Goal: Transaction & Acquisition: Subscribe to service/newsletter

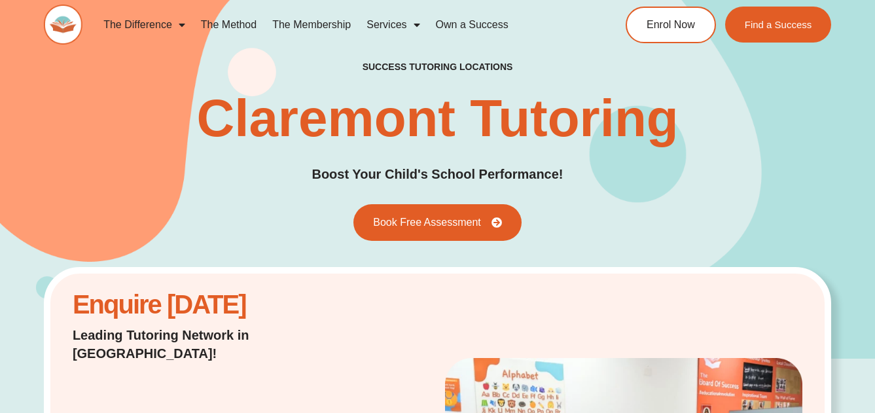
click at [330, 21] on link "The Membership" at bounding box center [312, 25] width 94 height 30
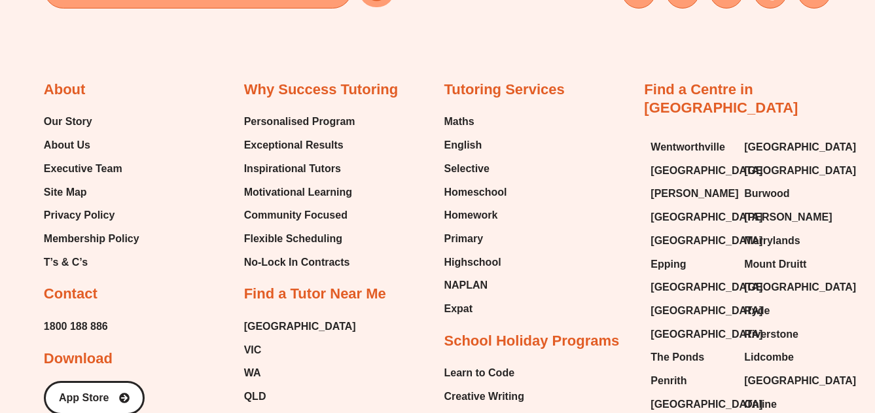
scroll to position [3215, 0]
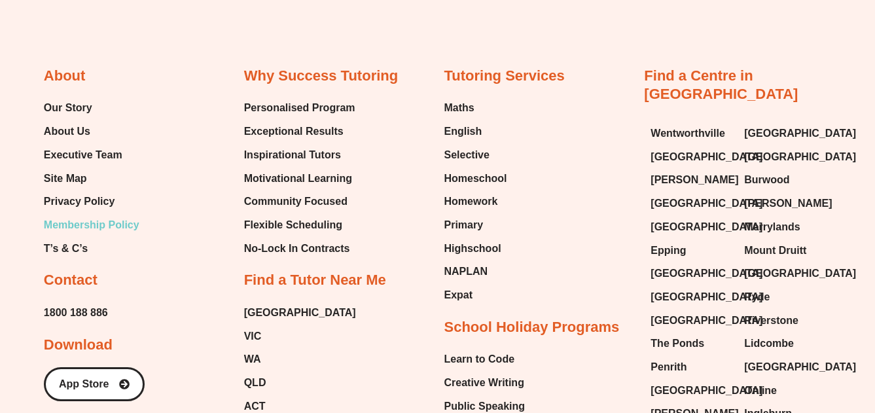
click at [108, 218] on span "Membership Policy" at bounding box center [92, 225] width 96 height 20
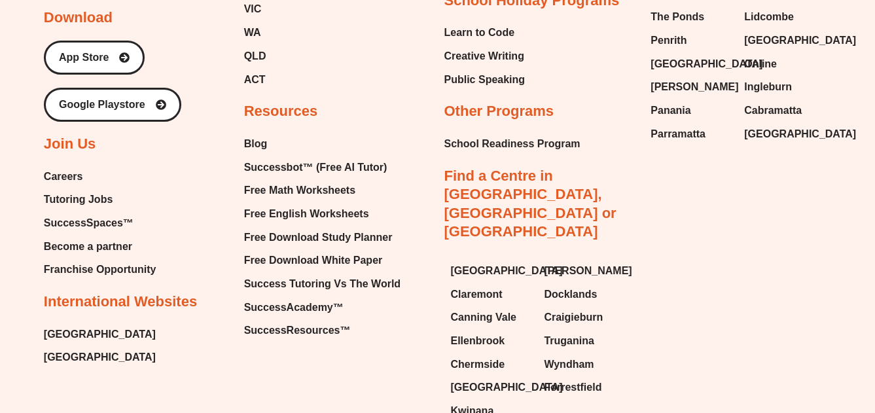
scroll to position [4186, 0]
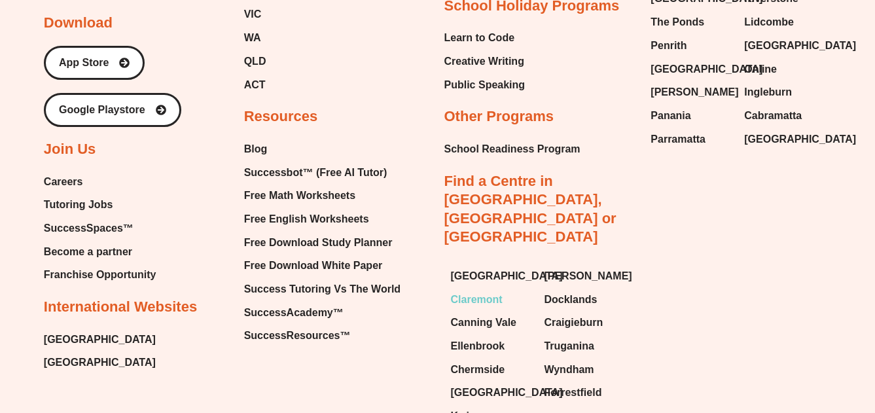
click at [476, 290] on span "Claremont" at bounding box center [477, 300] width 52 height 20
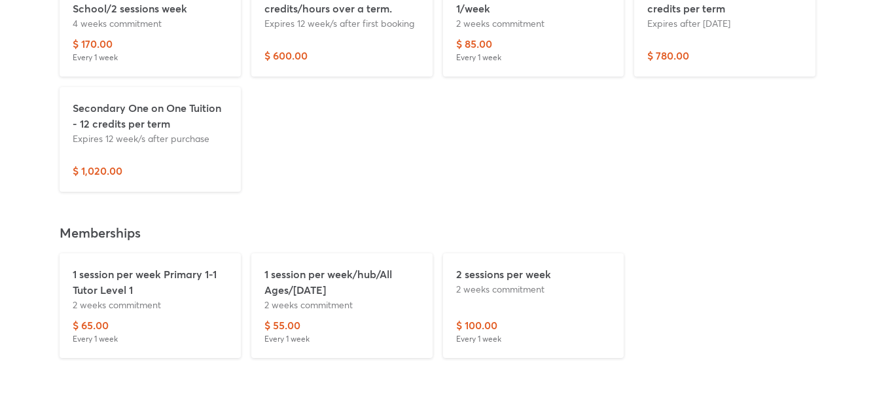
scroll to position [3331, 0]
click at [486, 316] on p "$ 100.00" at bounding box center [476, 324] width 41 height 16
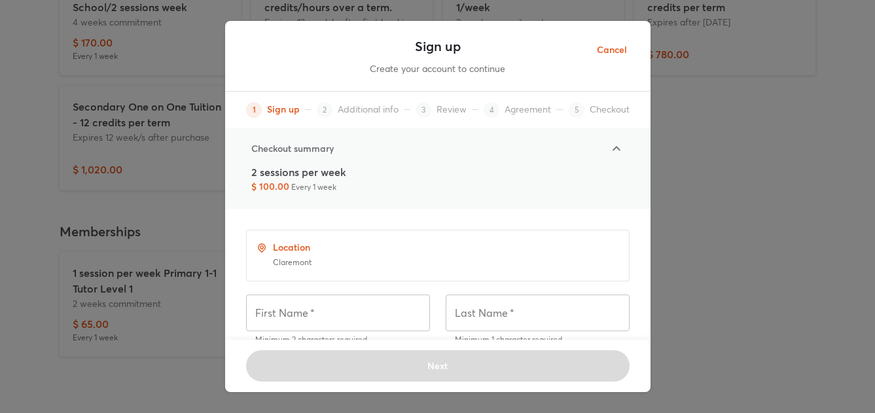
scroll to position [0, 0]
click at [615, 45] on span "Cancel" at bounding box center [612, 50] width 30 height 16
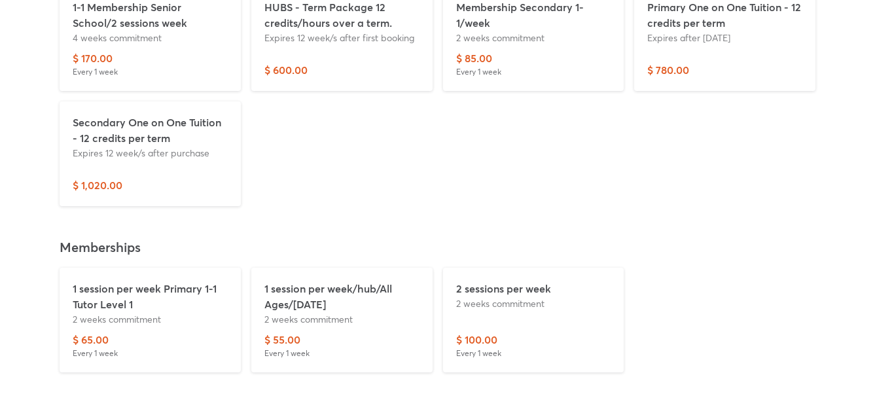
scroll to position [3310, 0]
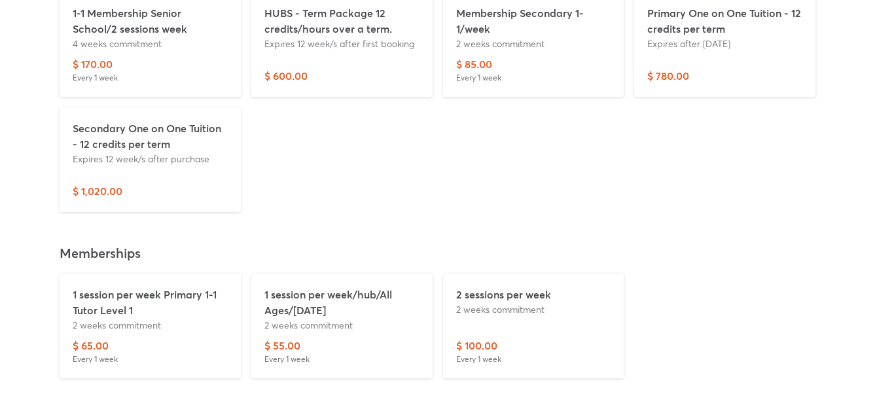
drag, startPoint x: 559, startPoint y: 327, endPoint x: 403, endPoint y: 118, distance: 261.1
click at [406, 126] on div "Not logged in Login Log out Packages 1-1 Membership Senior School/2 sessions we…" at bounding box center [438, 155] width 788 height 456
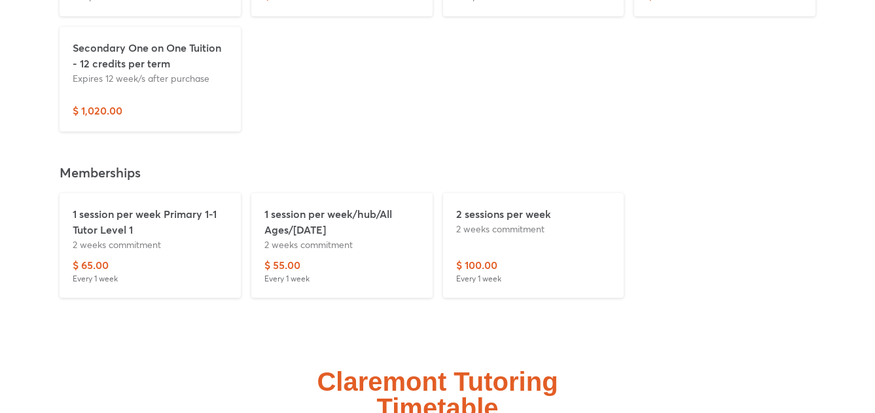
scroll to position [3418, 0]
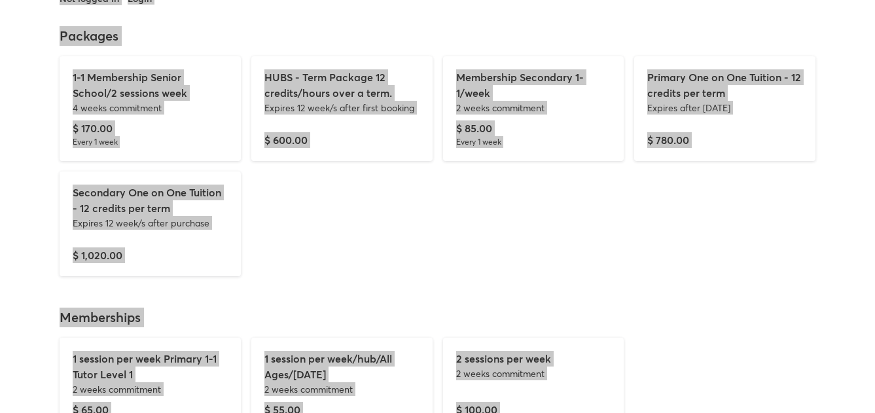
scroll to position [3240, 0]
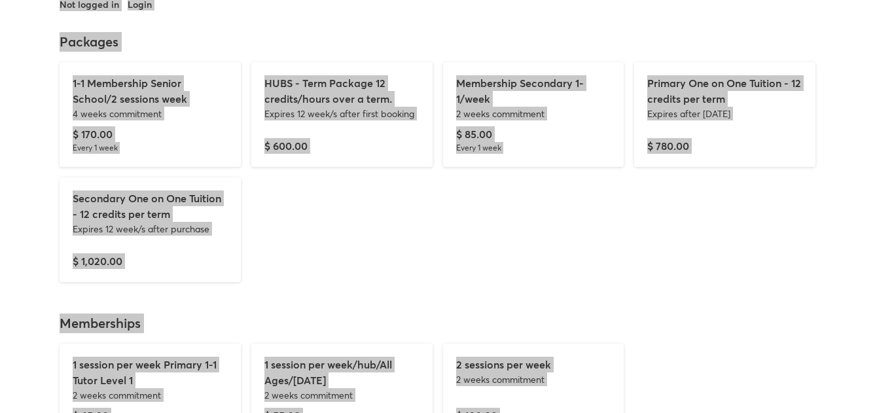
click at [835, 111] on div "Claremont Membership Options" at bounding box center [437, 206] width 875 height 627
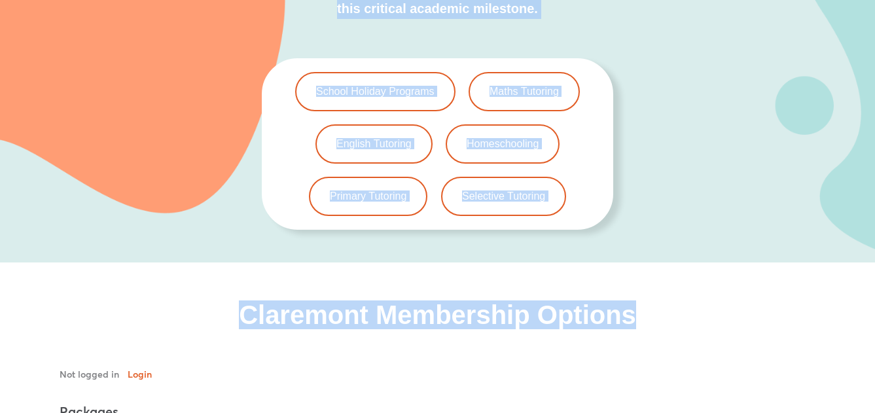
scroll to position [2820, 0]
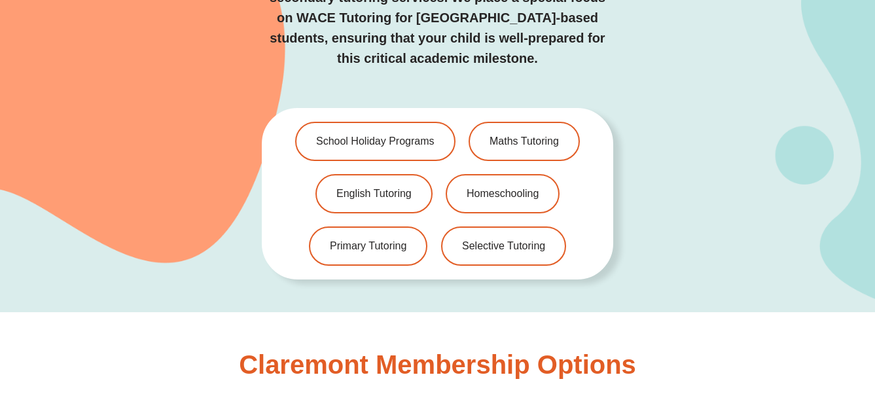
drag, startPoint x: 672, startPoint y: 115, endPoint x: 137, endPoint y: 361, distance: 588.3
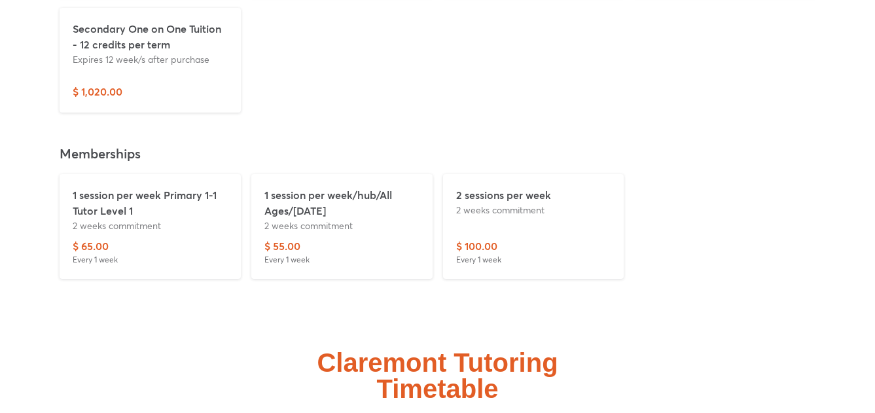
scroll to position [3411, 0]
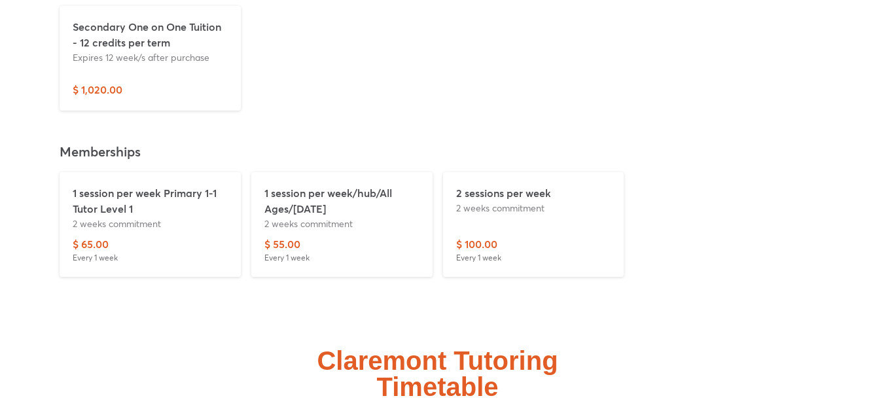
click at [540, 236] on div "$ 100.00 Every 1 week" at bounding box center [533, 249] width 155 height 27
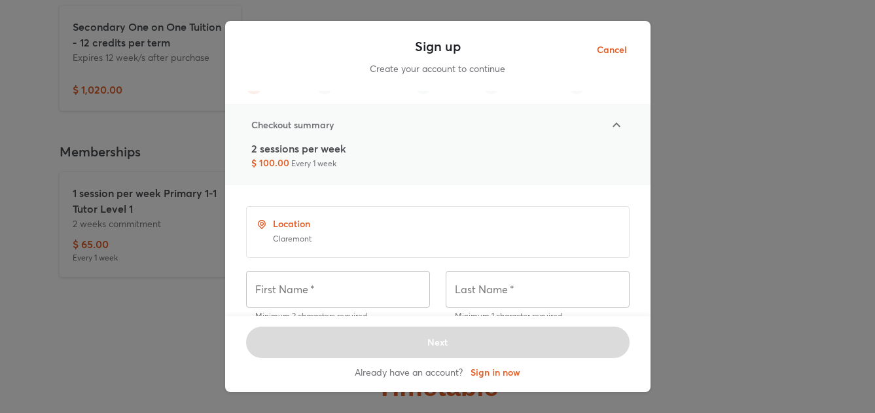
scroll to position [0, 0]
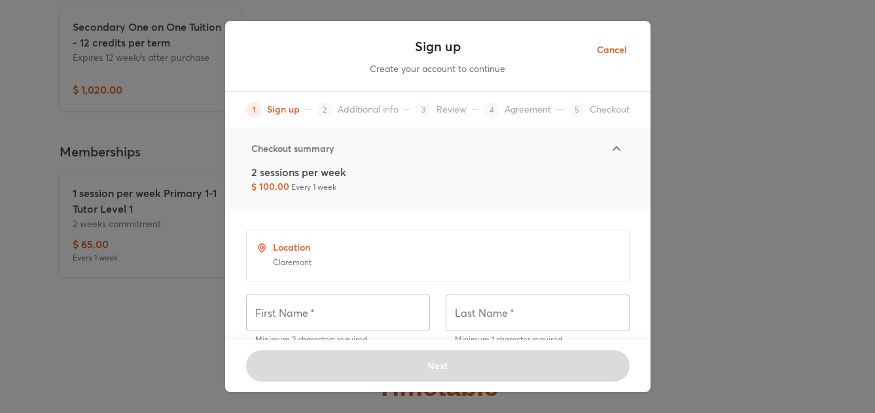
click at [611, 44] on span "Cancel" at bounding box center [612, 50] width 30 height 16
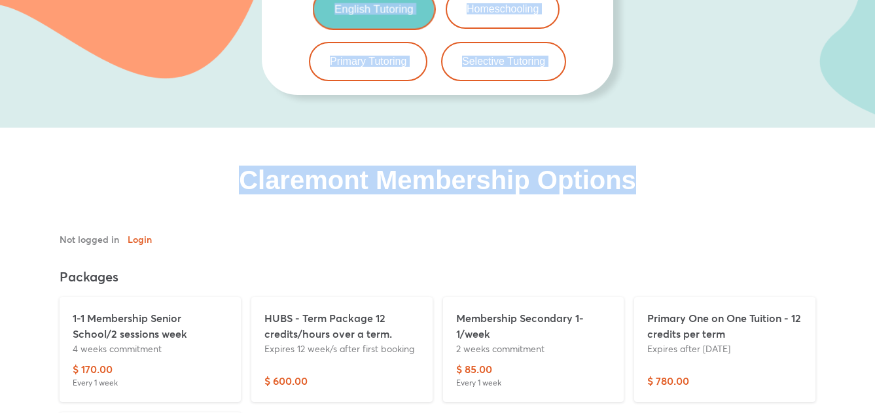
scroll to position [2997, 0]
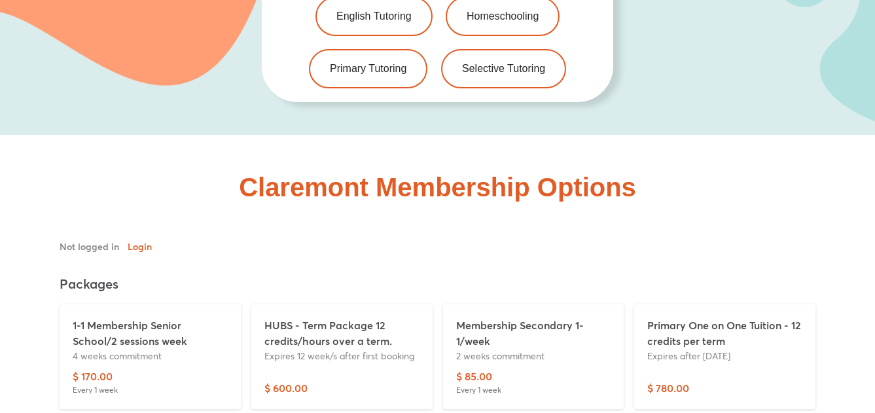
drag, startPoint x: 574, startPoint y: 256, endPoint x: 744, endPoint y: 179, distance: 186.9
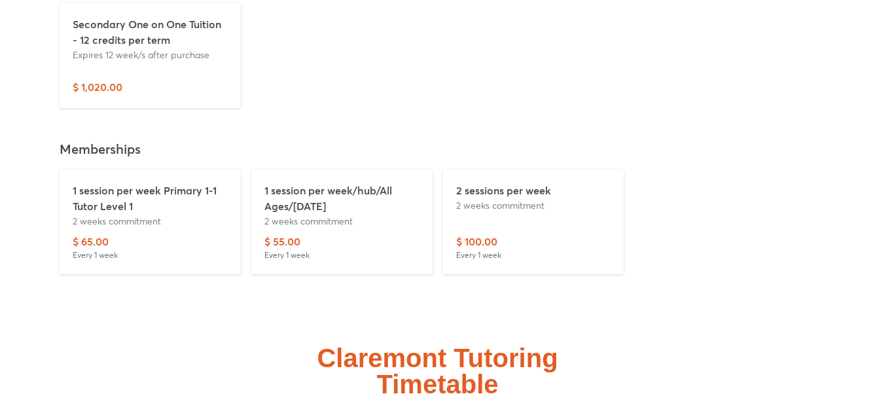
scroll to position [3320, 0]
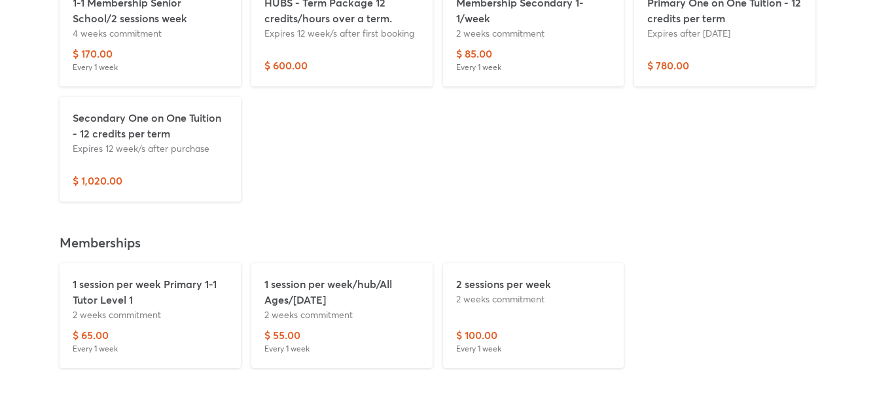
click at [733, 126] on div "1-1 Membership Senior School/2 sessions week 4 weeks commitment $ 170.00 Every …" at bounding box center [437, 91] width 767 height 230
drag, startPoint x: 37, startPoint y: 357, endPoint x: 67, endPoint y: 162, distance: 197.3
click at [67, 162] on div "Claremont Membership Options" at bounding box center [437, 125] width 875 height 627
click at [45, 341] on div at bounding box center [438, 145] width 788 height 456
drag, startPoint x: 62, startPoint y: 333, endPoint x: 278, endPoint y: 172, distance: 269.0
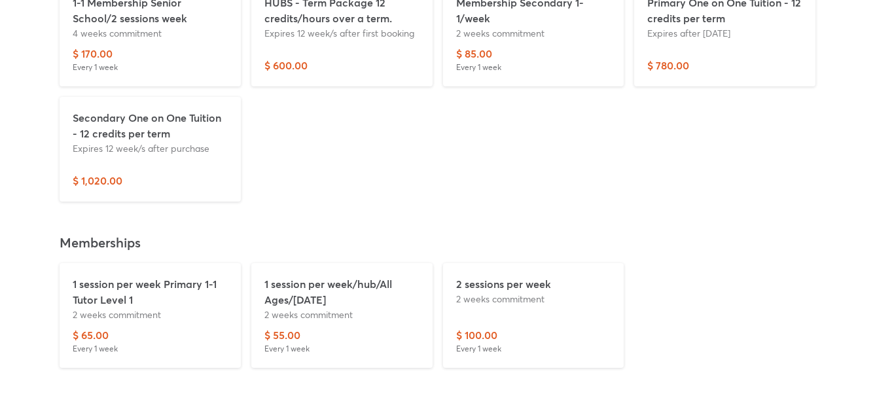
click at [151, 62] on div "Not logged in Login Log out Packages 1-1 Membership Senior School/2 sessions we…" at bounding box center [438, 145] width 788 height 456
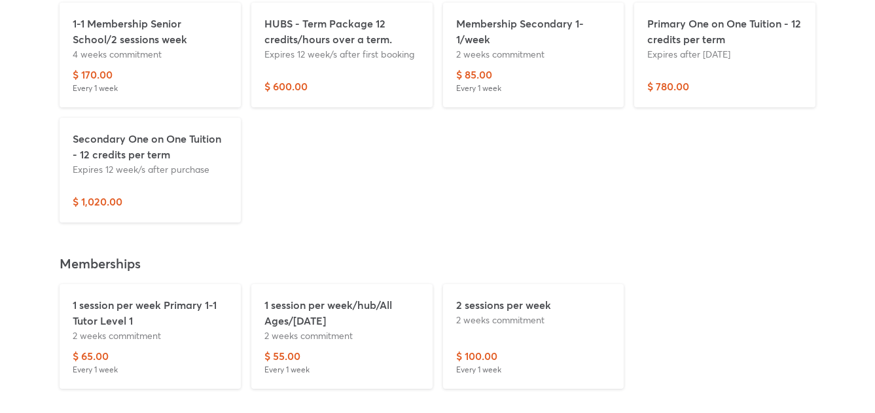
drag, startPoint x: 603, startPoint y: 335, endPoint x: 854, endPoint y: -6, distance: 423.4
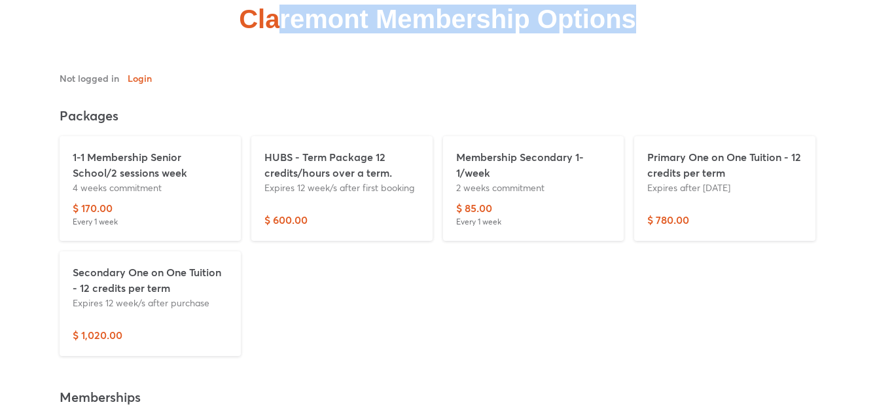
scroll to position [3142, 0]
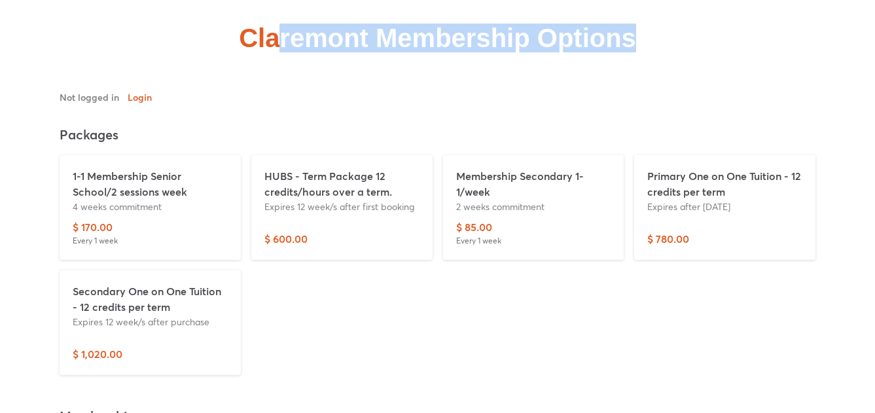
drag, startPoint x: 650, startPoint y: 263, endPoint x: 273, endPoint y: -8, distance: 464.1
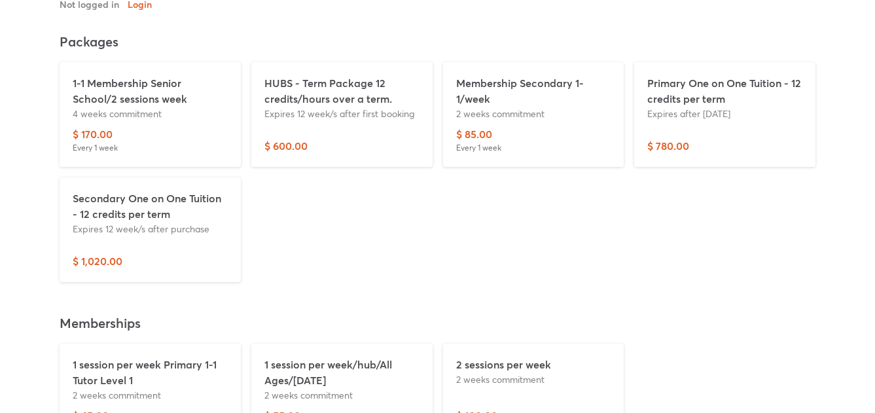
scroll to position [3294, 0]
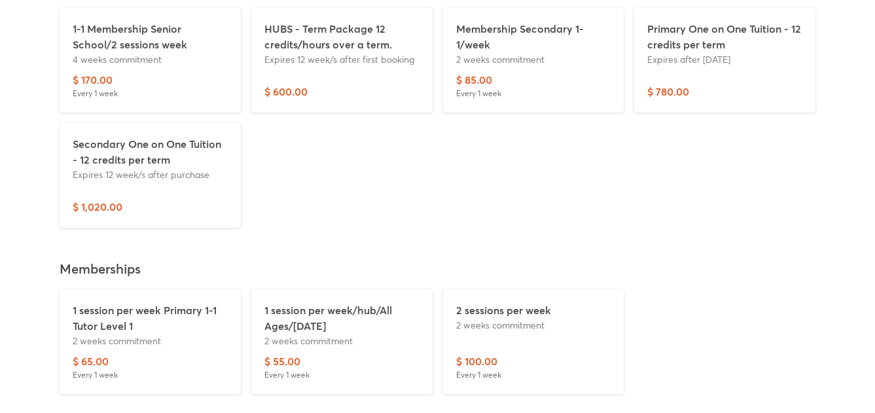
click at [698, 186] on div "1-1 Membership Senior School/2 sessions week 4 weeks commitment $ 170.00 Every …" at bounding box center [437, 118] width 767 height 230
click at [642, 119] on div "1-1 Membership Senior School/2 sessions week 4 weeks commitment $ 170.00 Every …" at bounding box center [437, 118] width 767 height 230
click at [530, 141] on div "1-1 Membership Senior School/2 sessions week 4 weeks commitment $ 170.00 Every …" at bounding box center [437, 118] width 767 height 230
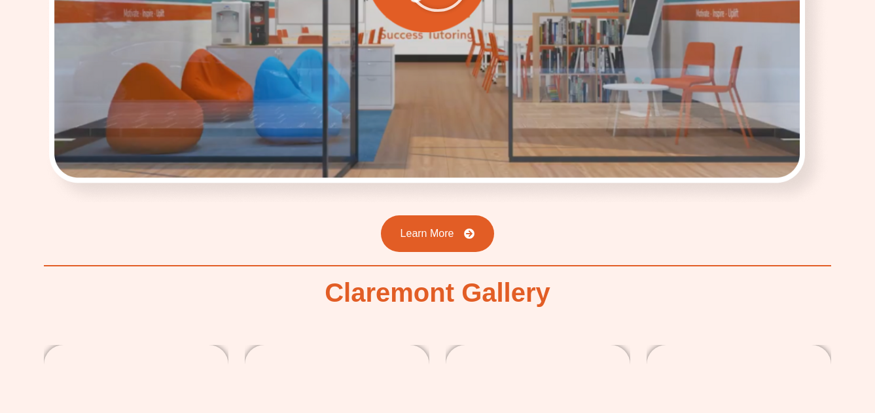
scroll to position [2048, 0]
